Goal: Find specific page/section: Find specific page/section

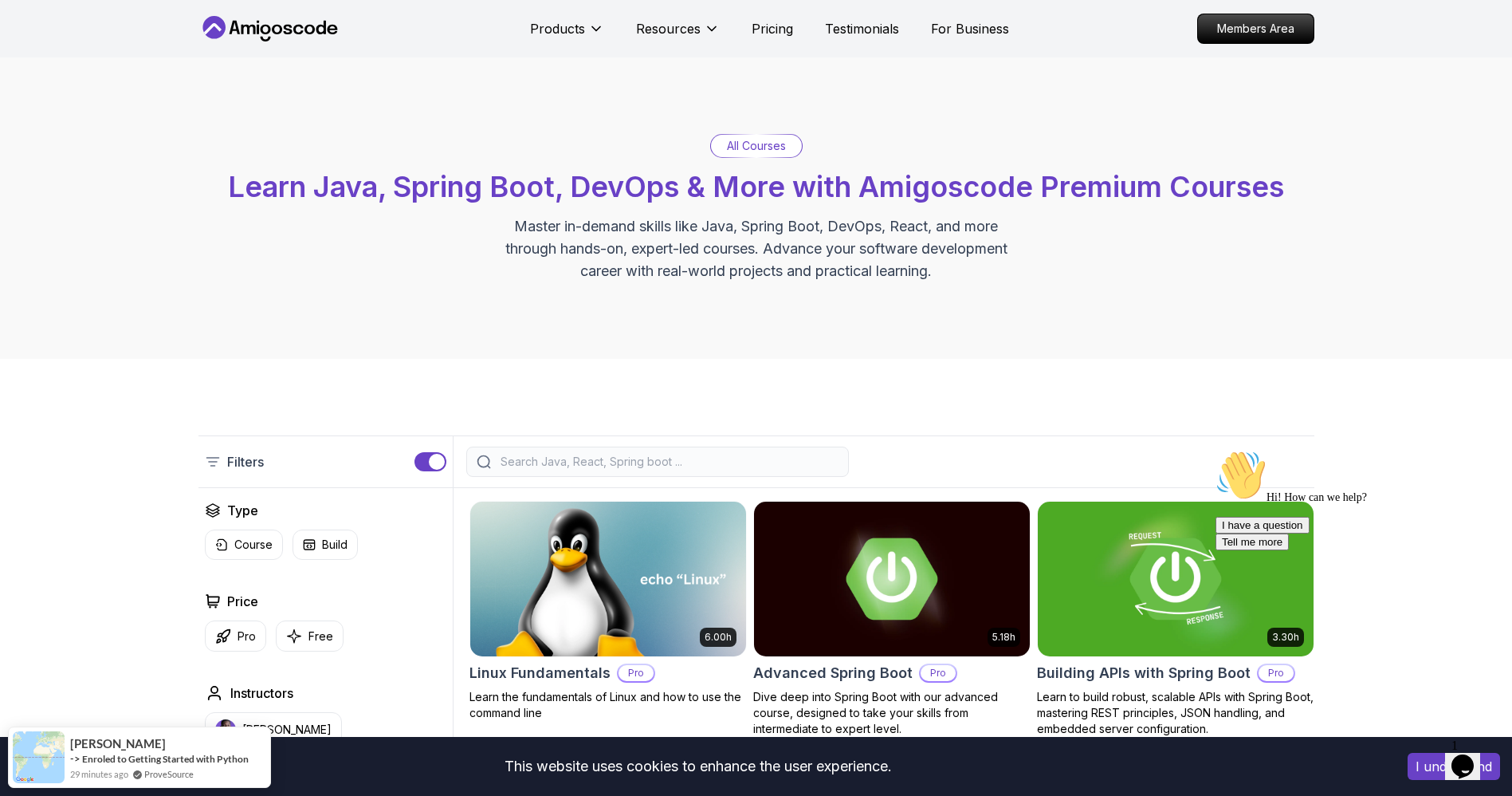
click at [571, 450] on div at bounding box center [657, 461] width 382 height 30
click at [570, 455] on input "search" at bounding box center [668, 461] width 341 height 16
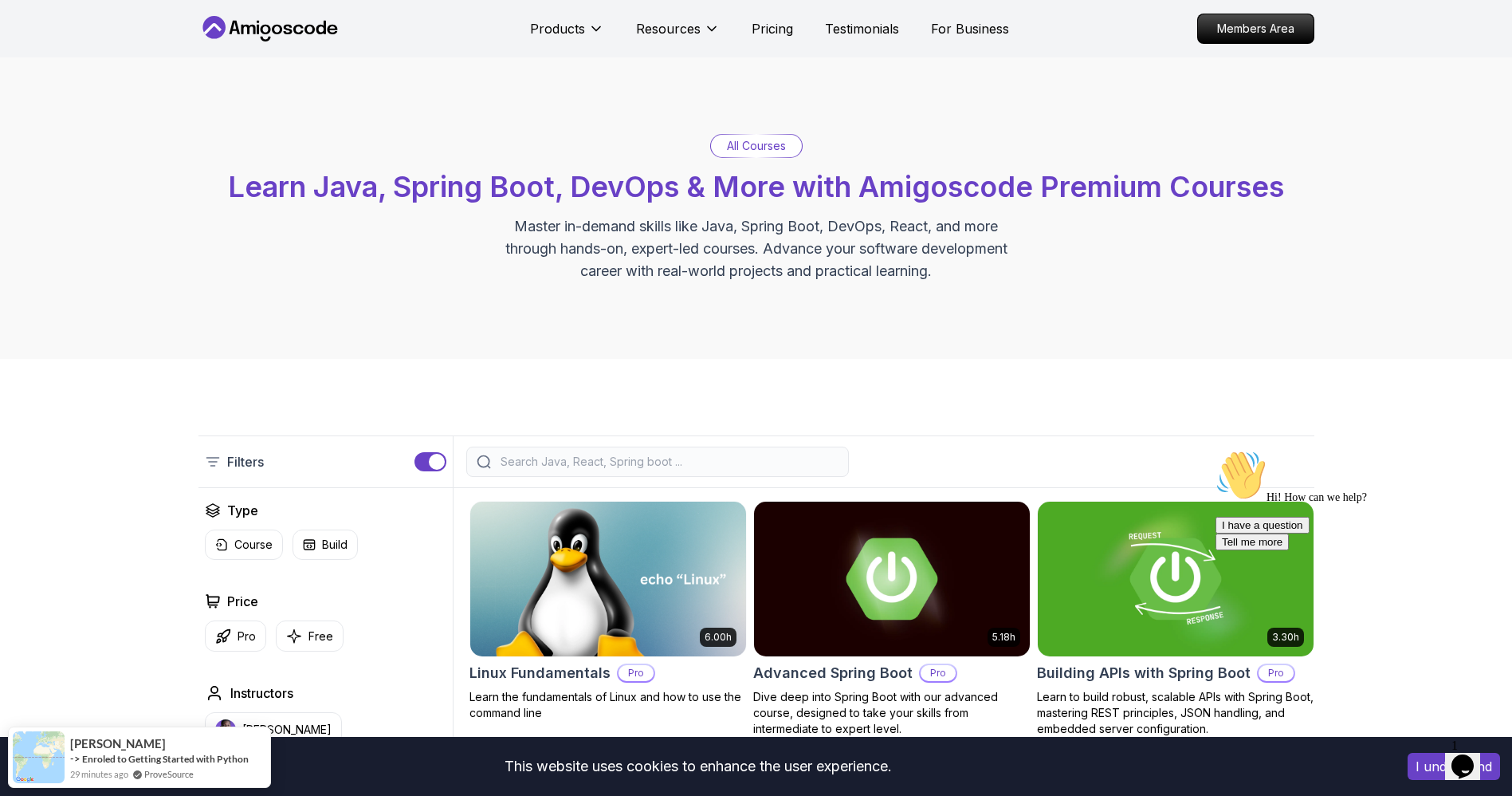
click at [570, 455] on input "search" at bounding box center [668, 461] width 341 height 16
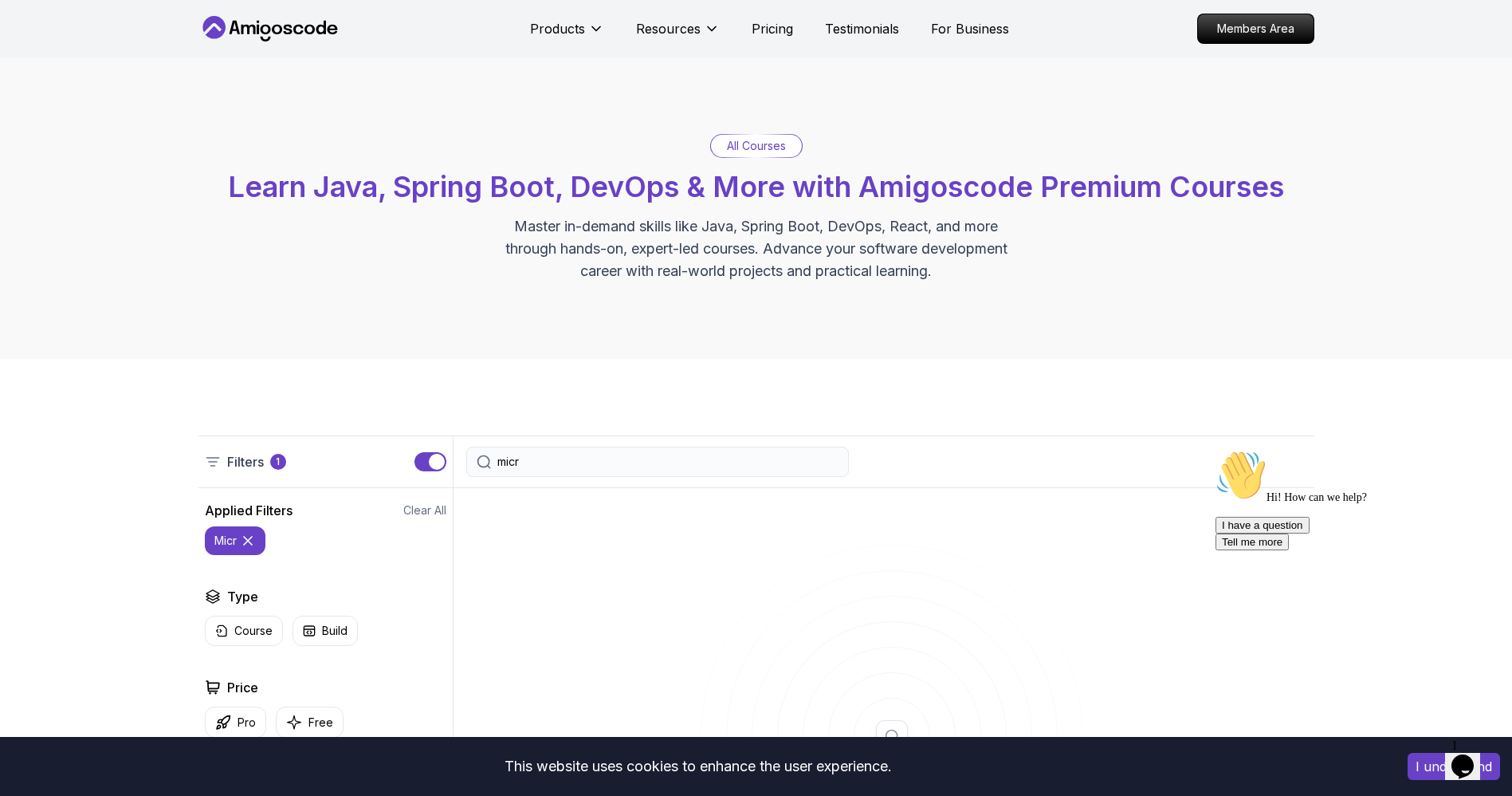
type input "micro"
